Goal: Check status: Check status

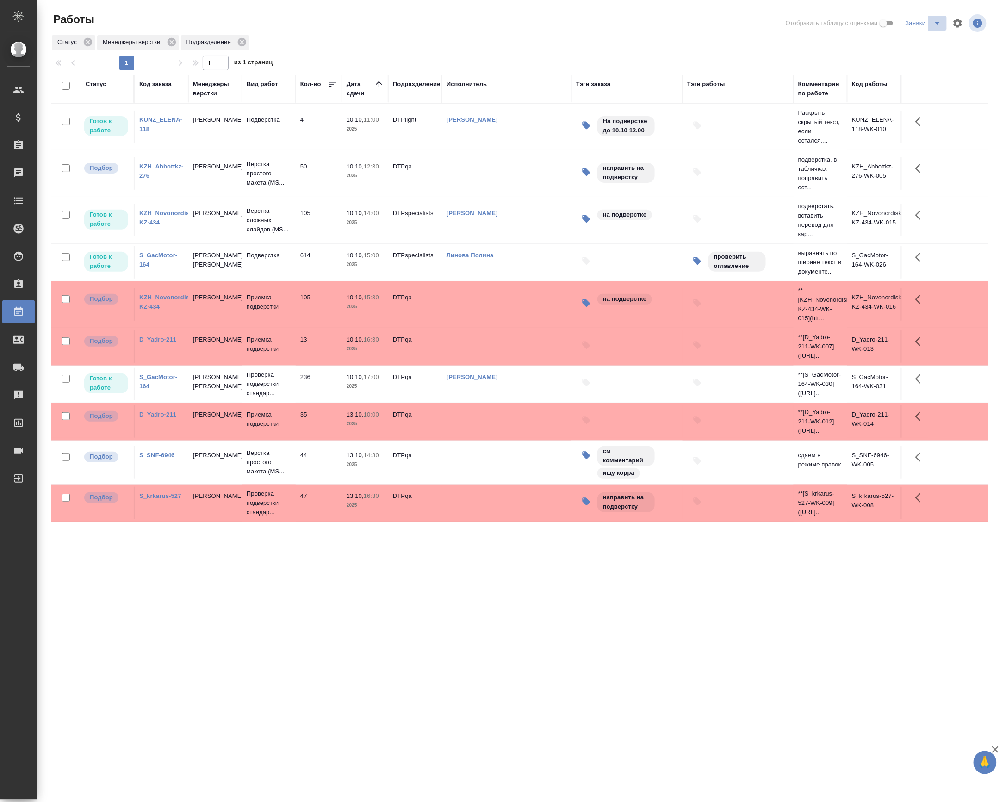
click at [933, 29] on icon "split button" at bounding box center [937, 23] width 11 height 11
click at [905, 62] on li "Актуальное" at bounding box center [915, 59] width 89 height 15
